Goal: Information Seeking & Learning: Learn about a topic

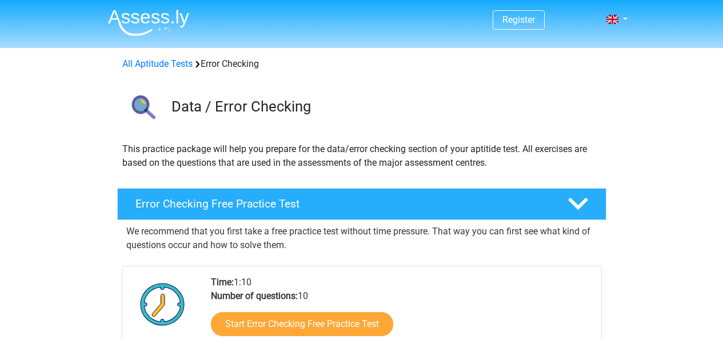
scroll to position [229, 0]
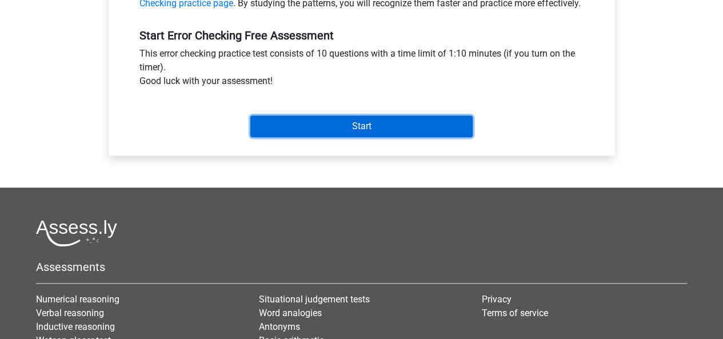
click at [369, 137] on input "Start" at bounding box center [361, 126] width 222 height 22
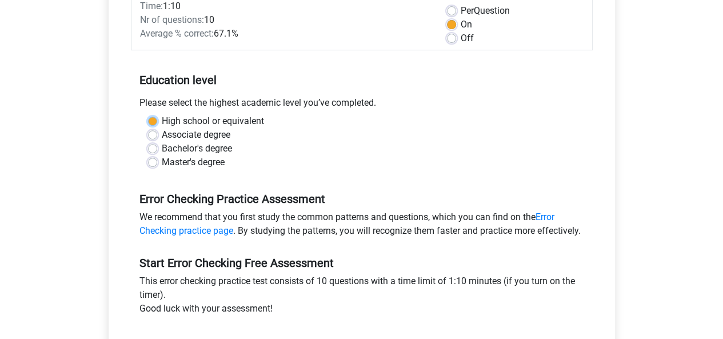
scroll to position [172, 0]
click at [270, 111] on div "Please select the highest academic level you’ve completed." at bounding box center [362, 106] width 462 height 18
click at [162, 134] on label "Associate degree" at bounding box center [196, 136] width 69 height 14
click at [149, 134] on input "Associate degree" at bounding box center [152, 134] width 9 height 11
radio input "true"
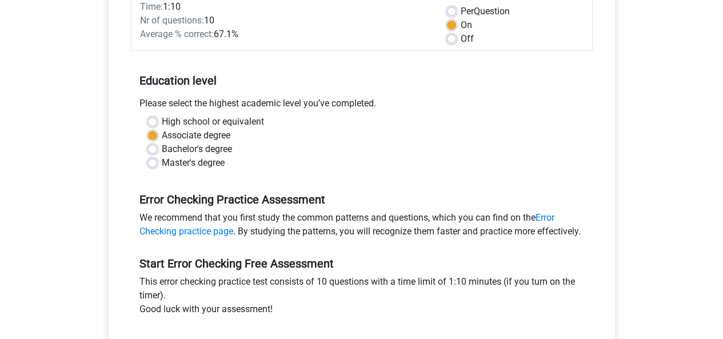
click at [162, 123] on label "High school or equivalent" at bounding box center [213, 122] width 102 height 14
click at [154, 123] on input "High school or equivalent" at bounding box center [152, 120] width 9 height 11
radio input "true"
click at [162, 137] on label "Associate degree" at bounding box center [196, 136] width 69 height 14
click at [153, 137] on input "Associate degree" at bounding box center [152, 134] width 9 height 11
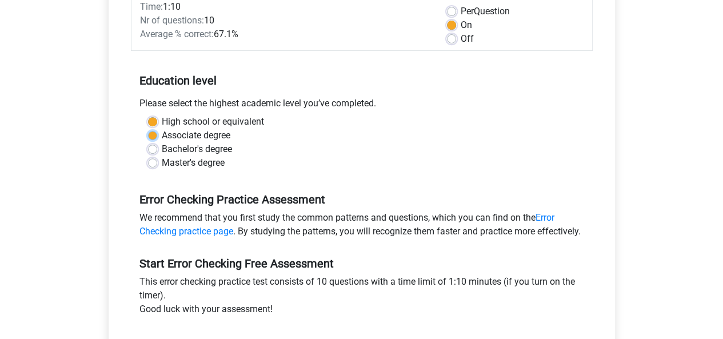
radio input "true"
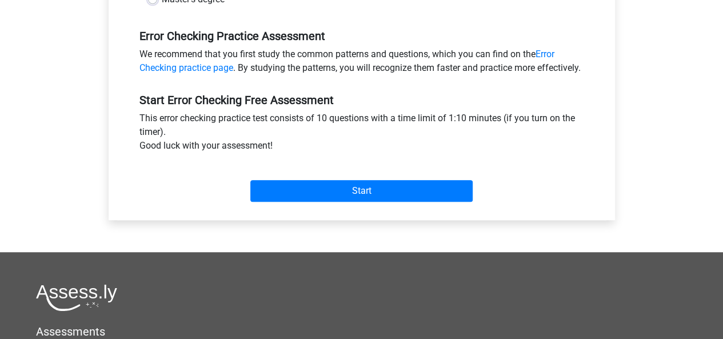
scroll to position [458, 0]
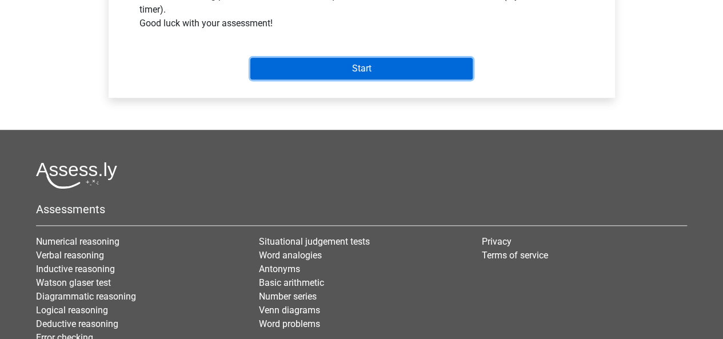
click at [364, 75] on input "Start" at bounding box center [361, 69] width 222 height 22
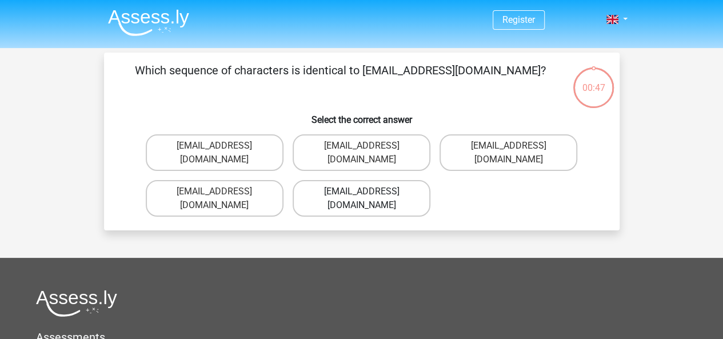
click at [371, 180] on label "Evie_Meade@jointmail.com.uk" at bounding box center [362, 198] width 138 height 37
click at [369, 192] on input "Evie_Meade@jointmail.com.uk" at bounding box center [364, 195] width 7 height 7
radio input "true"
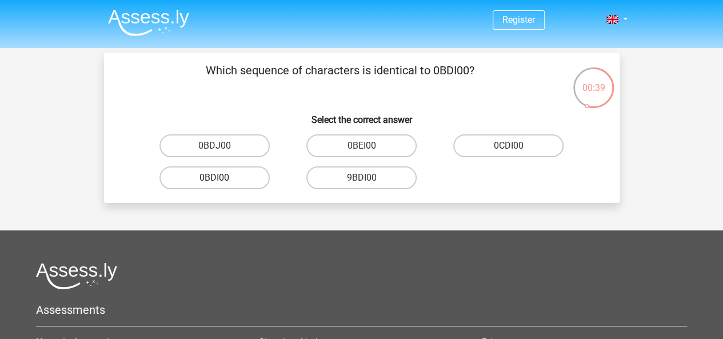
click at [229, 177] on label "0BDI00" at bounding box center [215, 177] width 110 height 23
click at [222, 178] on input "0BDI00" at bounding box center [217, 181] width 7 height 7
radio input "true"
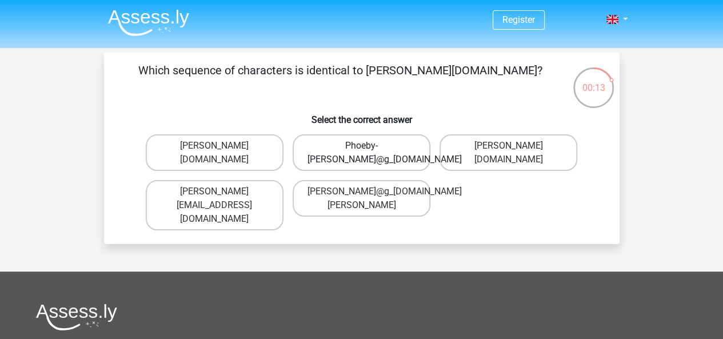
click at [390, 150] on label "Phoeby-[PERSON_NAME]@g_[DOMAIN_NAME]" at bounding box center [362, 152] width 138 height 37
click at [369, 150] on input "Phoeby-[PERSON_NAME]@g_[DOMAIN_NAME]" at bounding box center [364, 149] width 7 height 7
radio input "true"
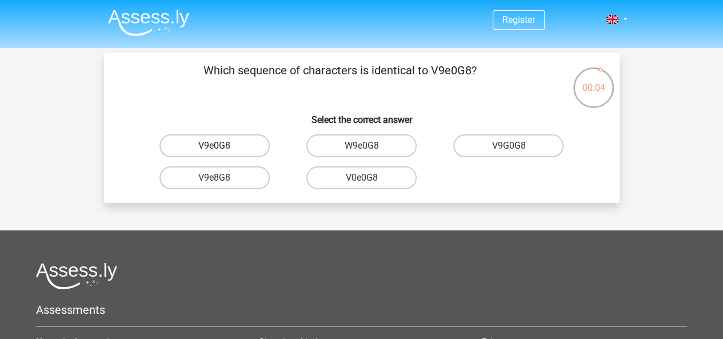
click at [237, 142] on label "V9e0G8" at bounding box center [215, 145] width 110 height 23
click at [222, 146] on input "V9e0G8" at bounding box center [217, 149] width 7 height 7
radio input "true"
click at [222, 143] on label "91051S" at bounding box center [215, 145] width 110 height 23
click at [222, 146] on input "91051S" at bounding box center [217, 149] width 7 height 7
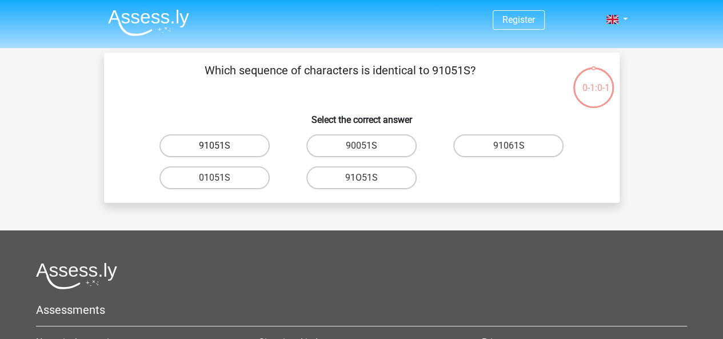
radio input "true"
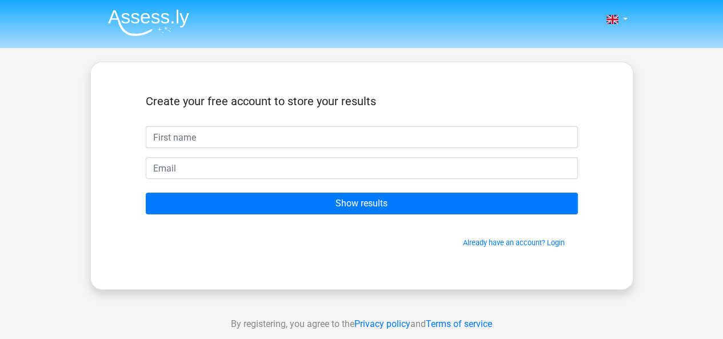
click at [353, 139] on input "text" at bounding box center [362, 137] width 432 height 22
type input "e"
type input "thesalonika"
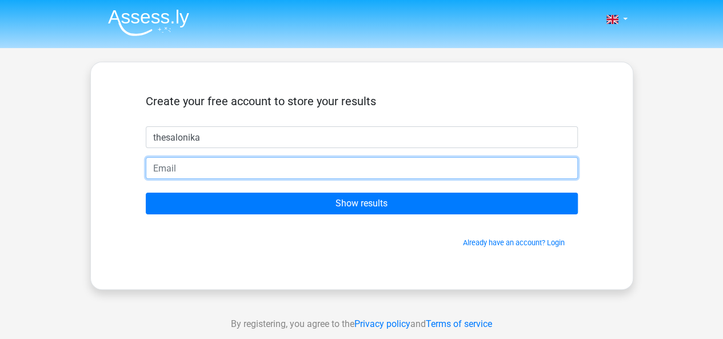
click at [377, 161] on input "email" at bounding box center [362, 168] width 432 height 22
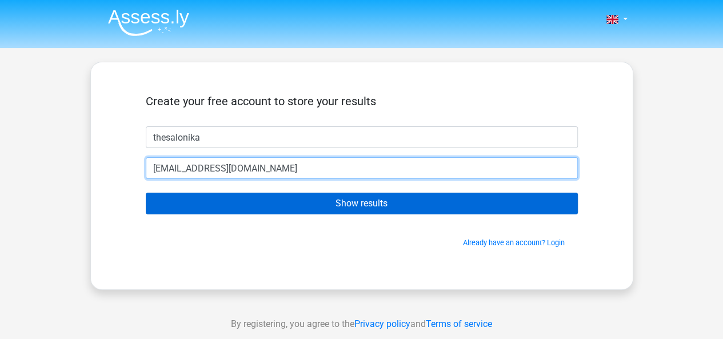
type input "[EMAIL_ADDRESS][DOMAIN_NAME]"
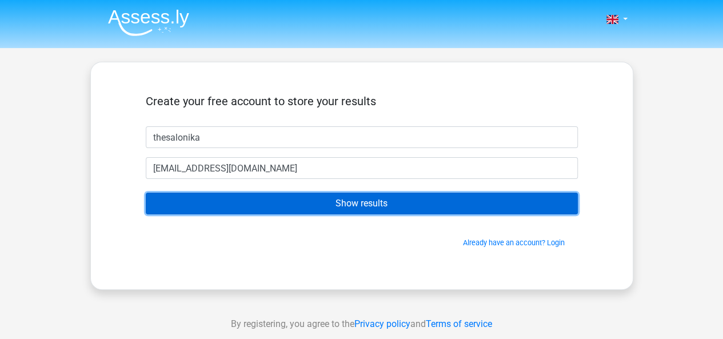
click at [404, 199] on input "Show results" at bounding box center [362, 204] width 432 height 22
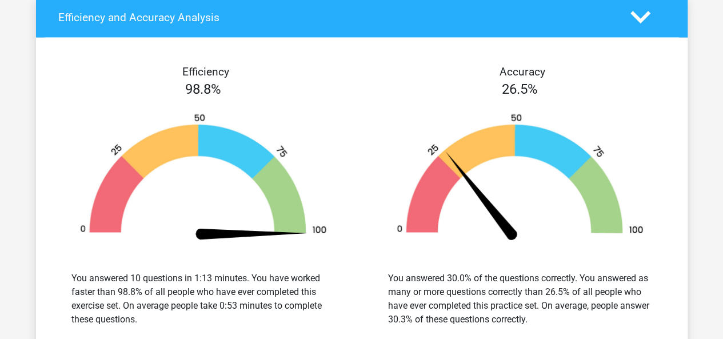
scroll to position [1086, 0]
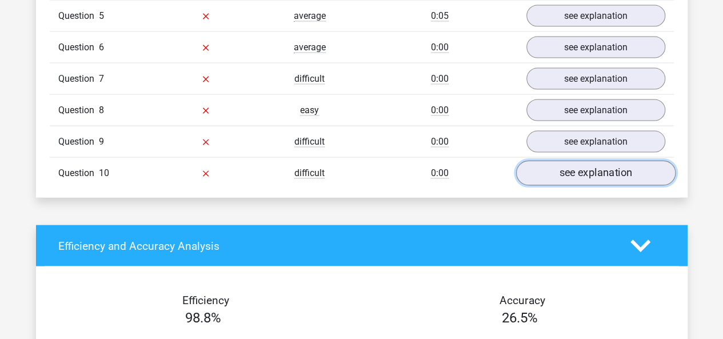
click at [603, 165] on link "see explanation" at bounding box center [596, 173] width 160 height 25
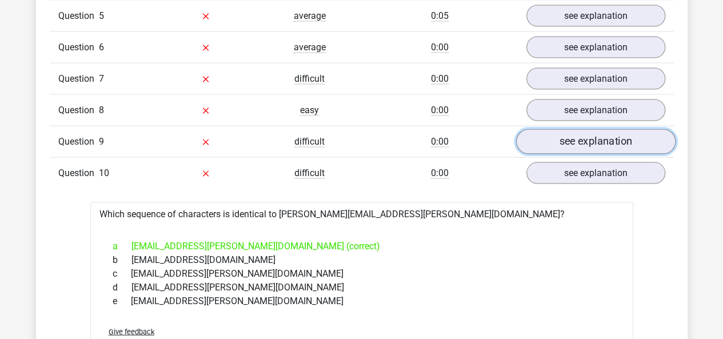
click at [568, 141] on link "see explanation" at bounding box center [596, 142] width 160 height 25
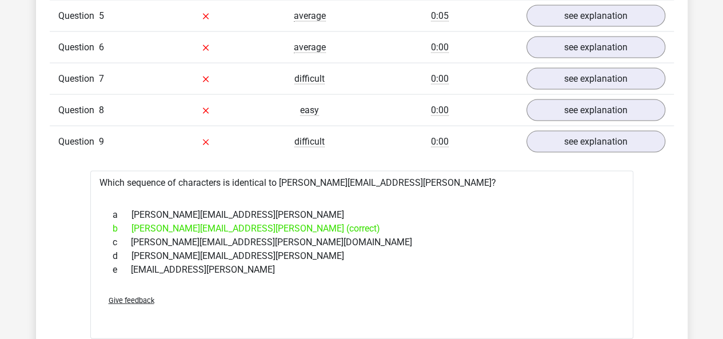
click at [585, 94] on div "Question 8 easy 0:00 see explanation" at bounding box center [362, 109] width 624 height 31
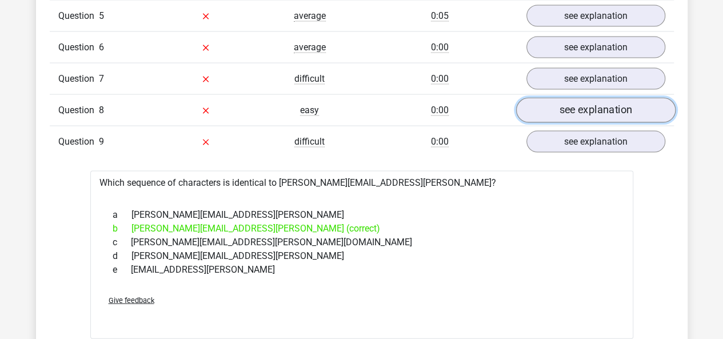
click at [585, 98] on link "see explanation" at bounding box center [596, 110] width 160 height 25
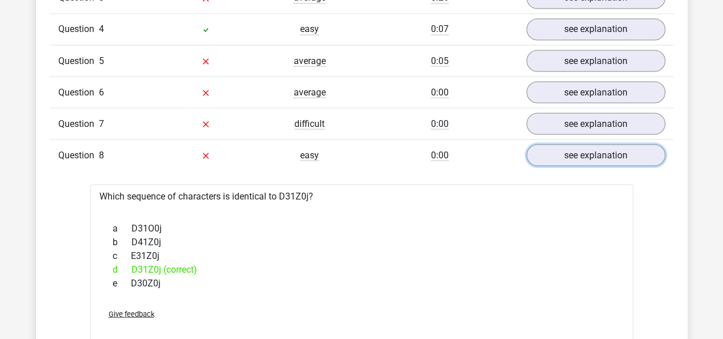
scroll to position [972, 0]
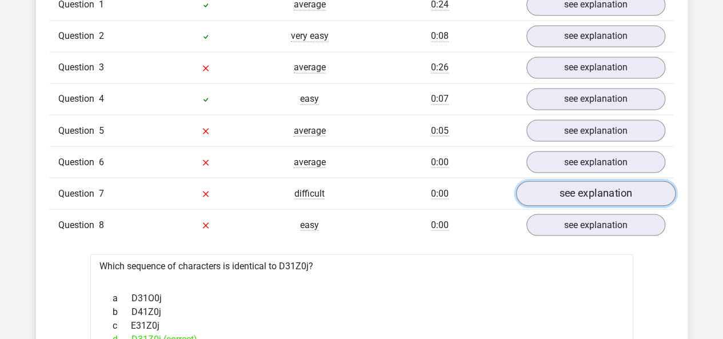
click at [589, 186] on link "see explanation" at bounding box center [596, 193] width 160 height 25
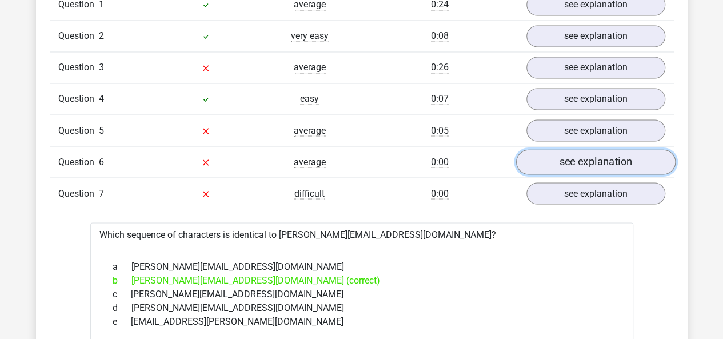
click at [595, 167] on link "see explanation" at bounding box center [596, 162] width 160 height 25
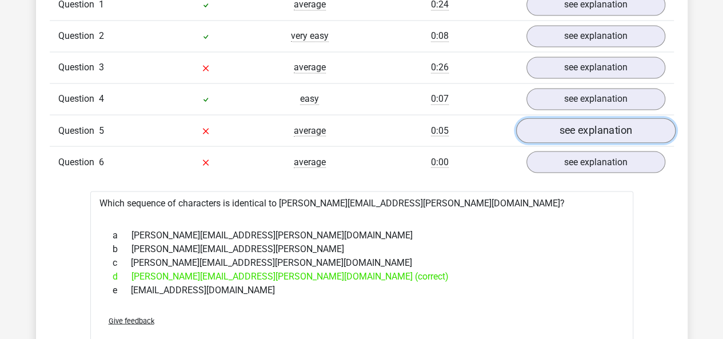
click at [608, 122] on link "see explanation" at bounding box center [596, 130] width 160 height 25
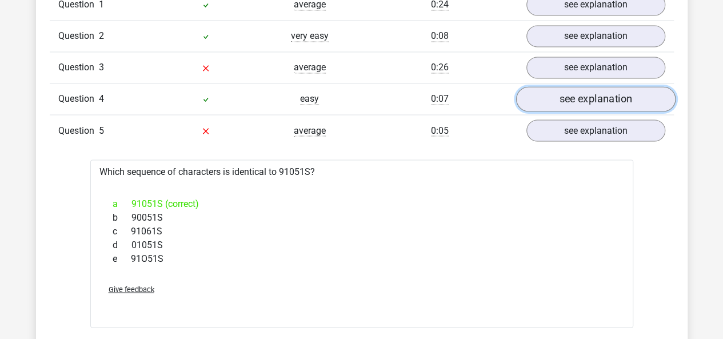
click at [598, 87] on link "see explanation" at bounding box center [596, 99] width 160 height 25
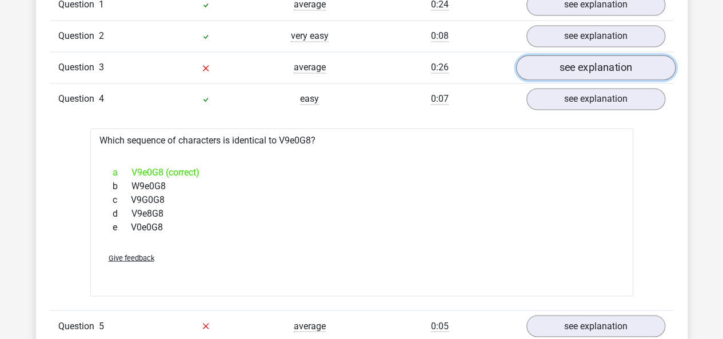
click at [603, 72] on link "see explanation" at bounding box center [596, 67] width 160 height 25
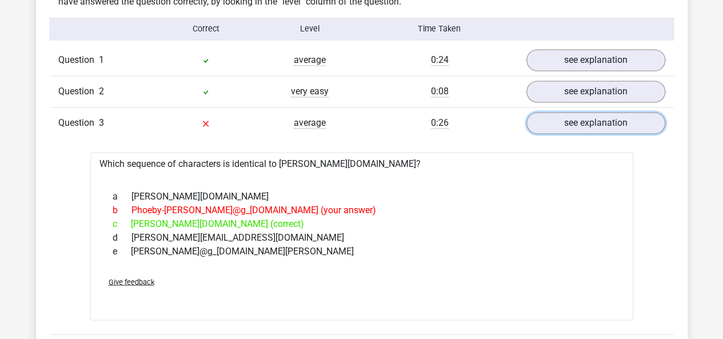
scroll to position [915, 0]
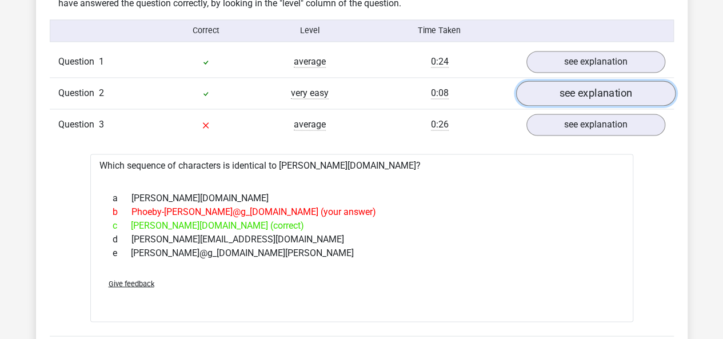
click at [580, 82] on link "see explanation" at bounding box center [596, 93] width 160 height 25
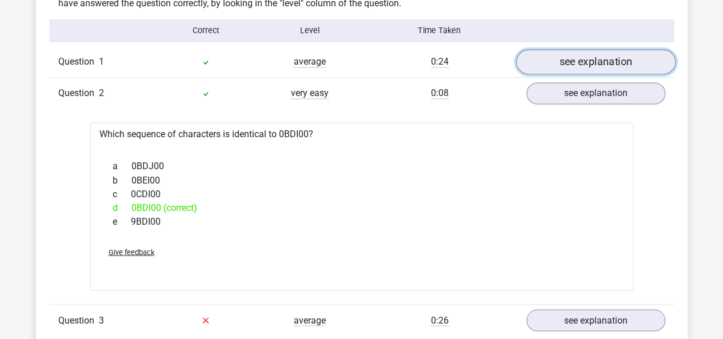
click at [594, 58] on link "see explanation" at bounding box center [596, 62] width 160 height 25
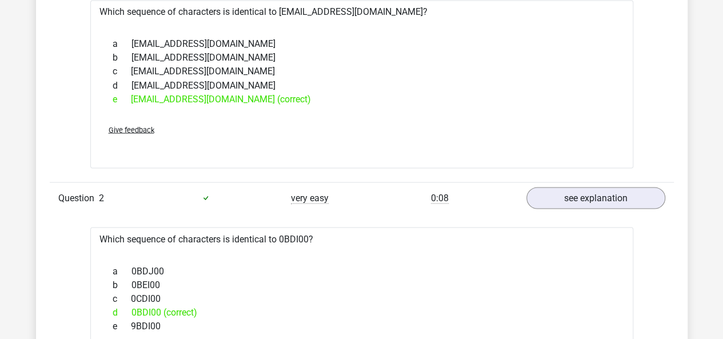
scroll to position [1086, 0]
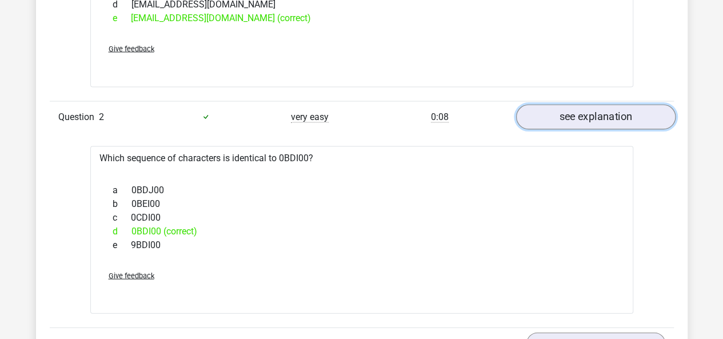
click at [587, 110] on link "see explanation" at bounding box center [596, 117] width 160 height 25
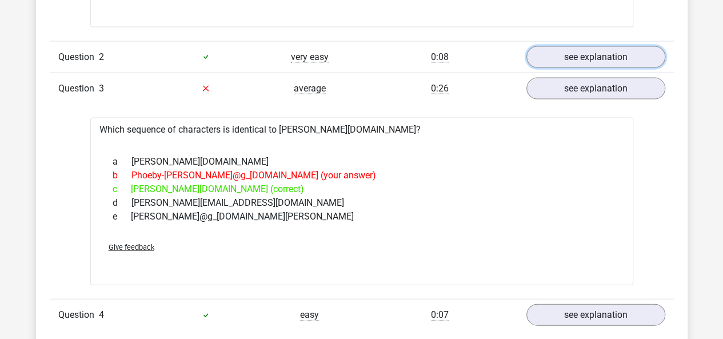
scroll to position [1258, 0]
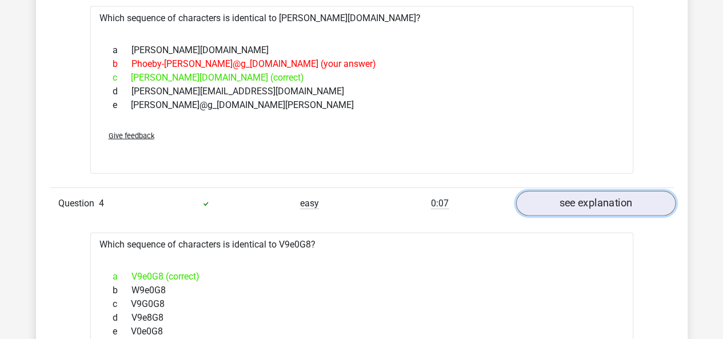
click at [584, 192] on link "see explanation" at bounding box center [596, 203] width 160 height 25
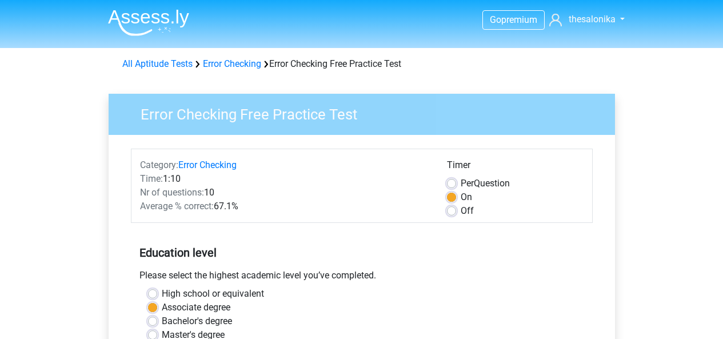
scroll to position [458, 0]
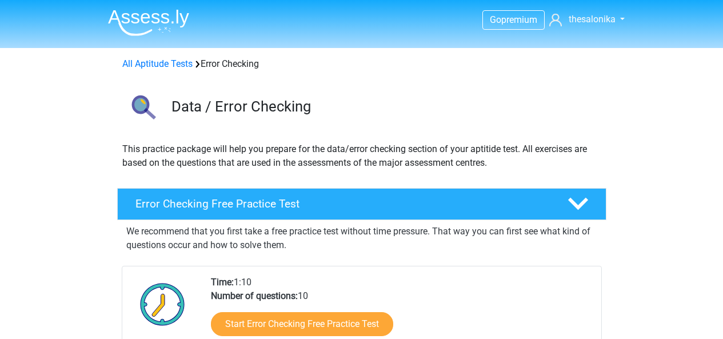
scroll to position [229, 0]
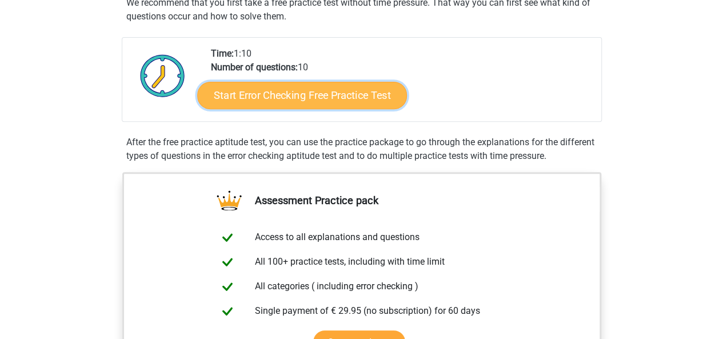
click at [308, 97] on link "Start Error Checking Free Practice Test" at bounding box center [302, 95] width 210 height 27
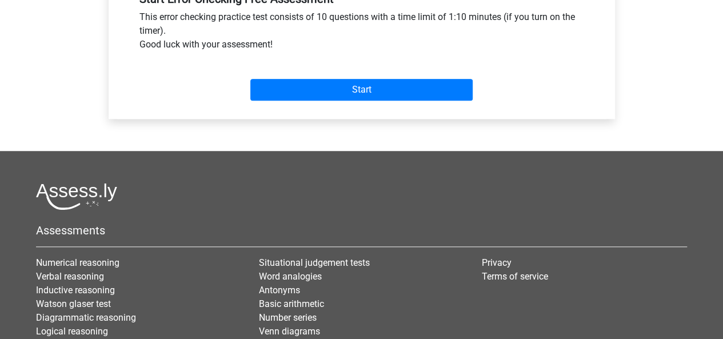
scroll to position [515, 0]
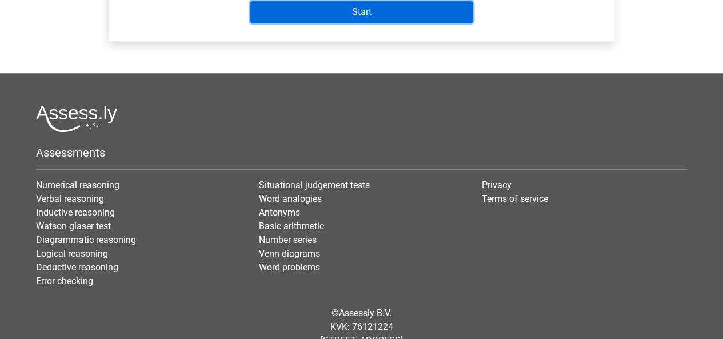
click at [382, 23] on input "Start" at bounding box center [361, 12] width 222 height 22
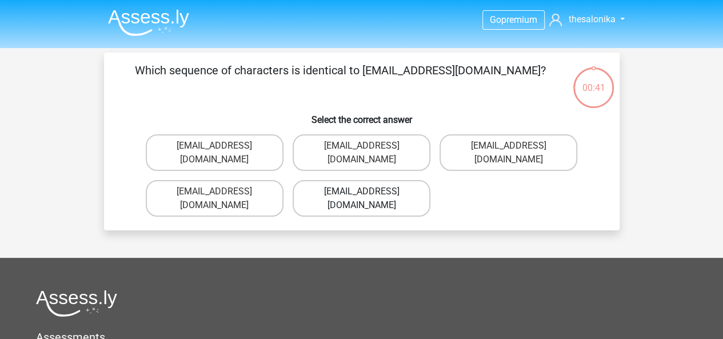
click at [378, 180] on label "Evie_Meade@jointmail.com.uk" at bounding box center [362, 198] width 138 height 37
click at [369, 192] on input "Evie_Meade@jointmail.com.uk" at bounding box center [364, 195] width 7 height 7
radio input "true"
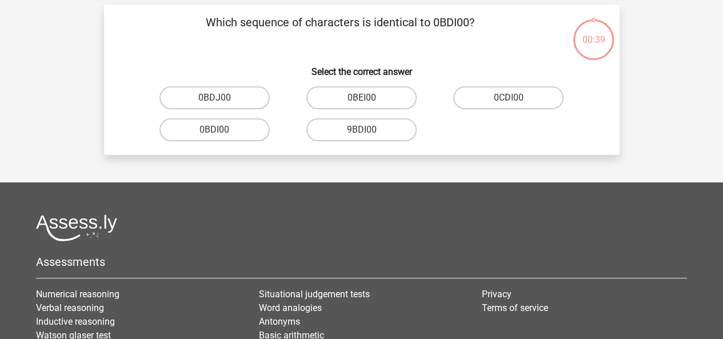
scroll to position [53, 0]
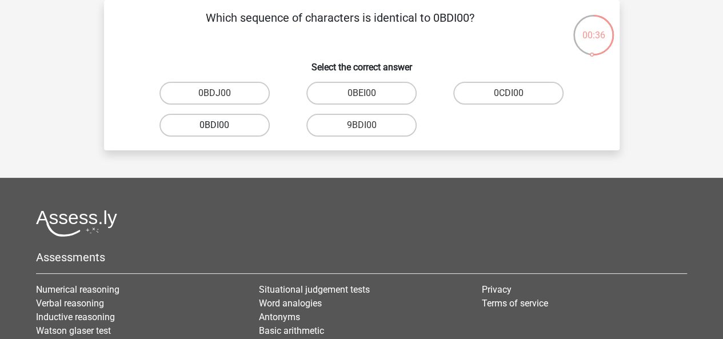
click at [236, 119] on label "0BDI00" at bounding box center [215, 125] width 110 height 23
click at [222, 125] on input "0BDI00" at bounding box center [217, 128] width 7 height 7
radio input "true"
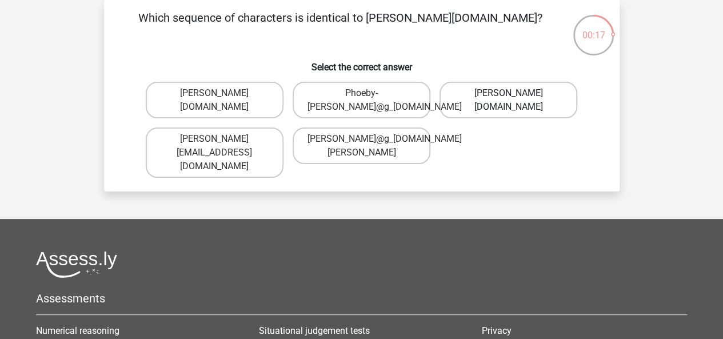
click at [503, 98] on label "Phoebe-Patterson@g_mail.gr" at bounding box center [509, 100] width 138 height 37
click at [509, 98] on input "Phoebe-Patterson@g_mail.gr" at bounding box center [512, 96] width 7 height 7
radio input "true"
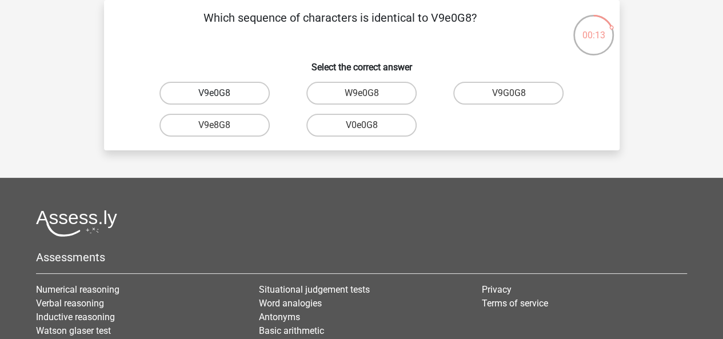
click at [229, 92] on label "V9e0G8" at bounding box center [215, 93] width 110 height 23
click at [222, 93] on input "V9e0G8" at bounding box center [217, 96] width 7 height 7
radio input "true"
click at [222, 91] on label "91051S" at bounding box center [215, 93] width 110 height 23
click at [222, 93] on input "91051S" at bounding box center [217, 96] width 7 height 7
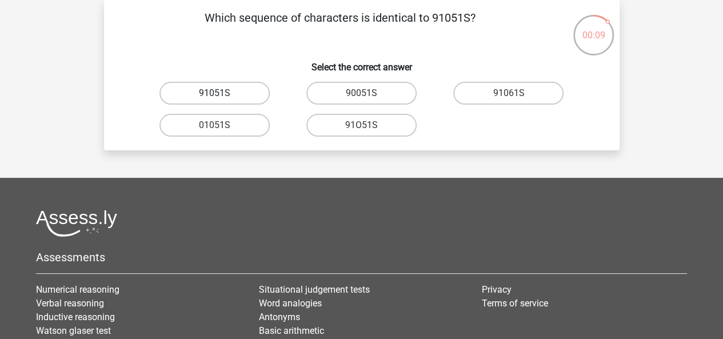
radio input "true"
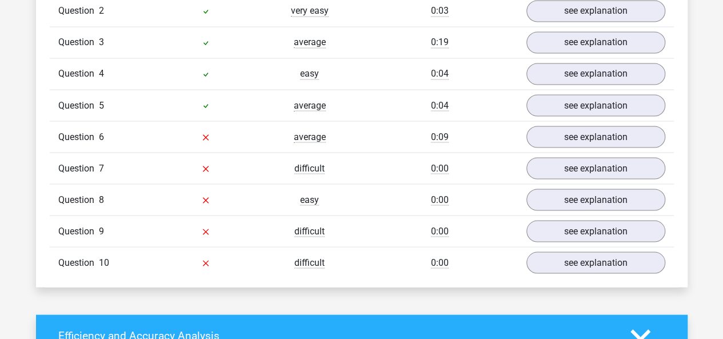
scroll to position [972, 0]
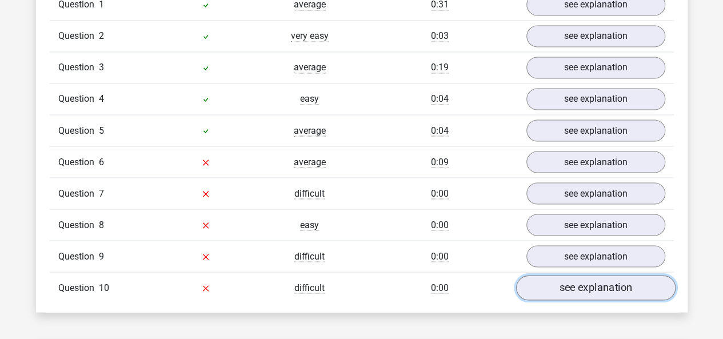
click at [552, 281] on link "see explanation" at bounding box center [596, 288] width 160 height 25
